Goal: Find specific page/section

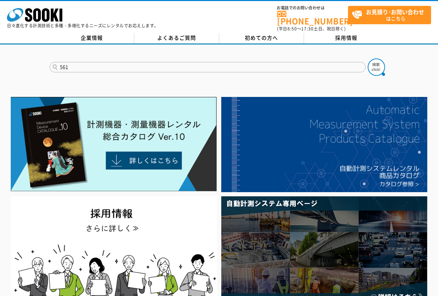
type input "561"
click at [368, 58] on button at bounding box center [376, 66] width 17 height 17
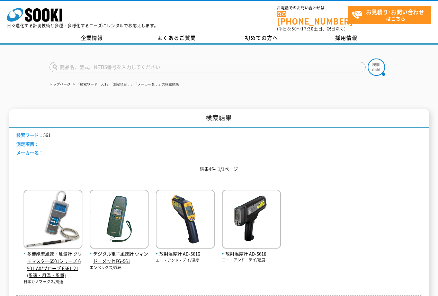
click at [105, 265] on p "エンペックス/風速" at bounding box center [119, 268] width 59 height 6
click at [108, 255] on span "デジタル電子風速計 ウィンド・メッセFG-561" at bounding box center [119, 257] width 59 height 15
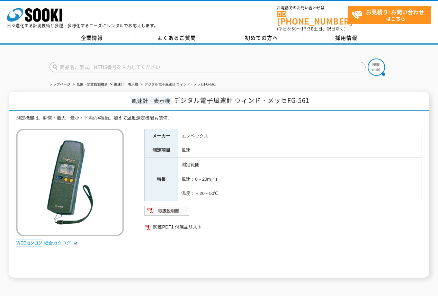
click at [56, 240] on link "総合カタログ" at bounding box center [61, 242] width 34 height 5
